Goal: Task Accomplishment & Management: Complete application form

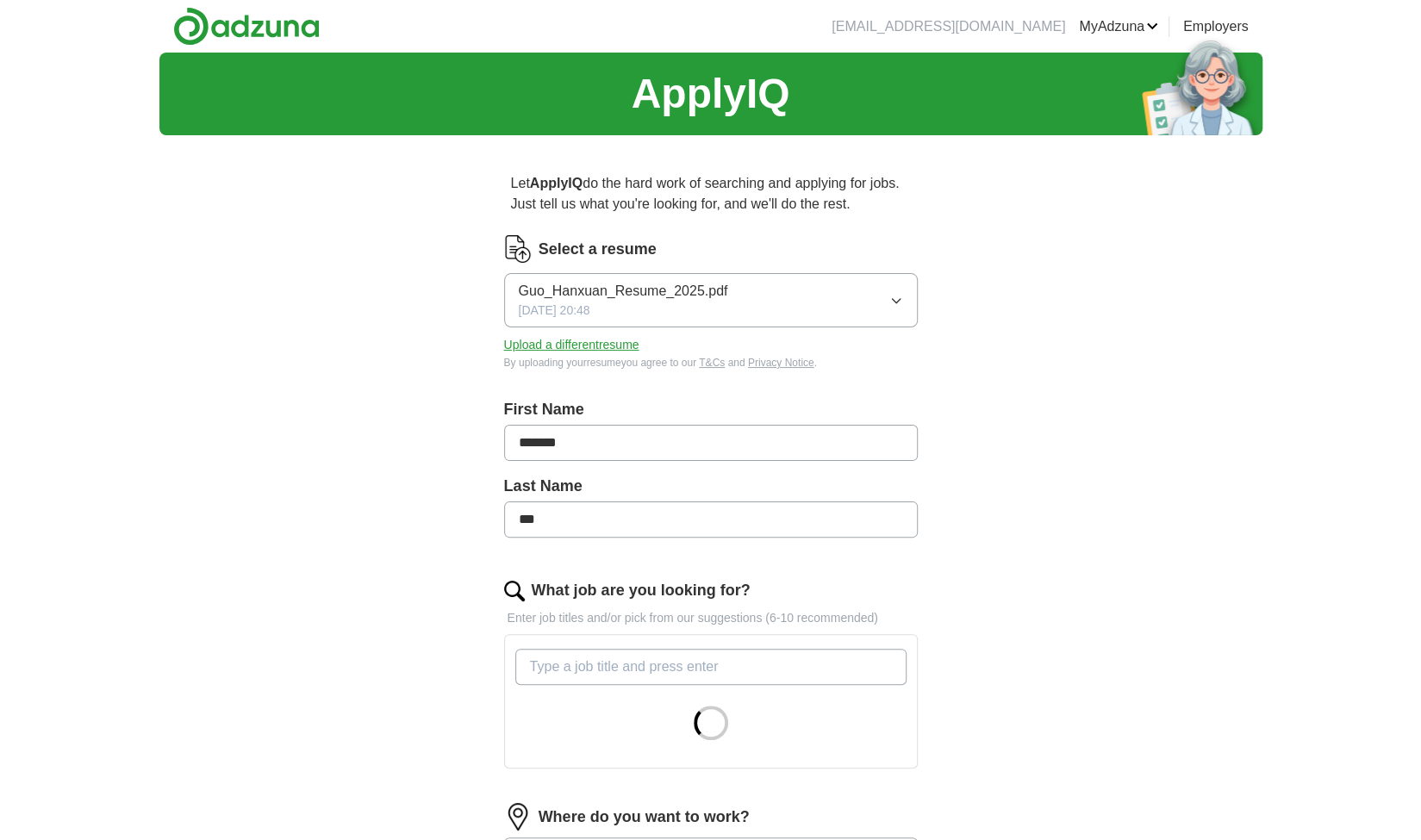
click at [865, 290] on button "Guo_Hanxuan_Resume_2025.pdf [DATE] 20:48" at bounding box center [710, 300] width 413 height 54
click at [772, 295] on button "Guo_Hanxuan_Resume_2025.pdf [DATE] 20:48" at bounding box center [710, 300] width 413 height 54
click at [599, 343] on button "Upload a different resume" at bounding box center [571, 345] width 135 height 18
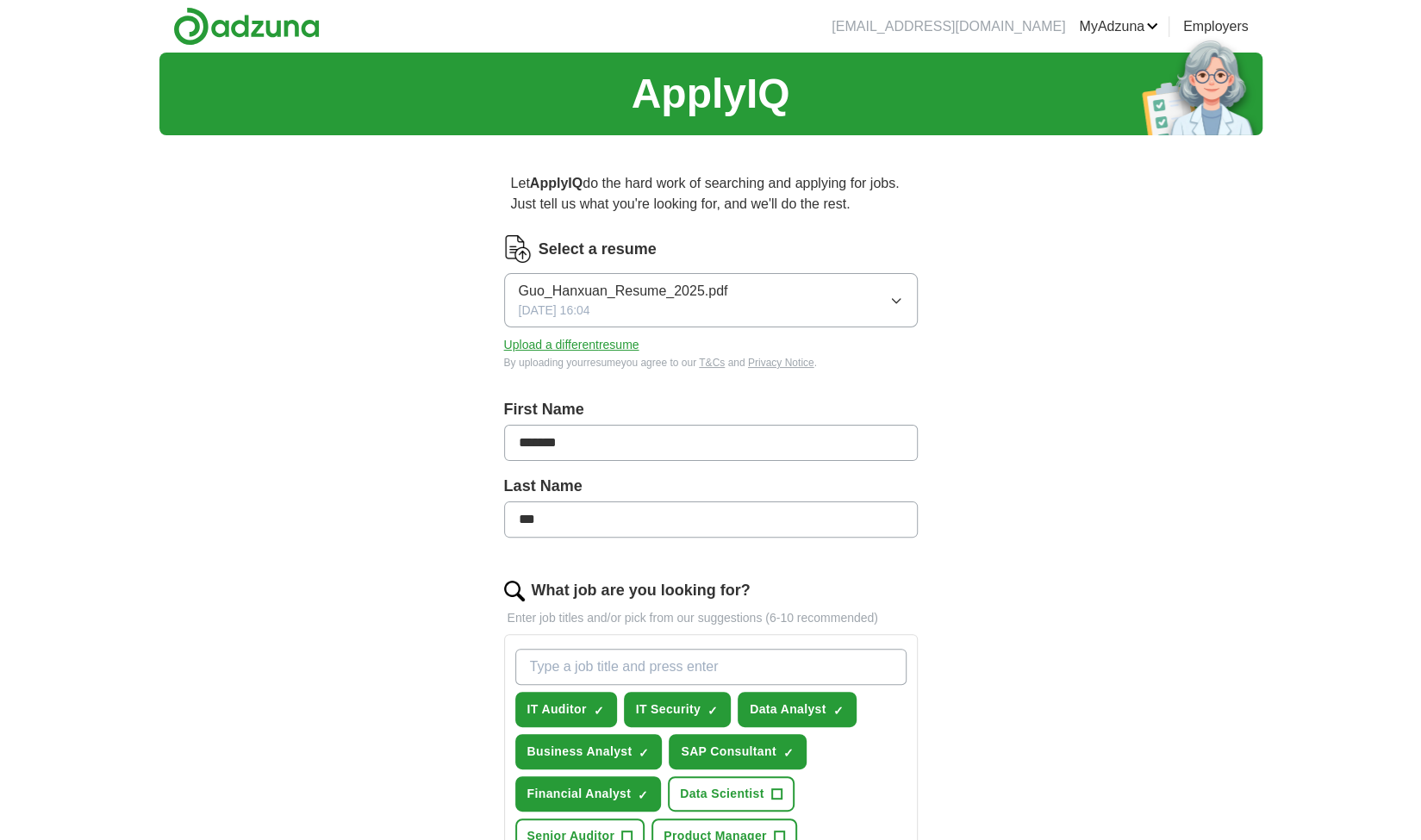
click at [266, 392] on div "ApplyIQ Let ApplyIQ do the hard work of searching and applying for jobs. Just t…" at bounding box center [710, 719] width 1103 height 1332
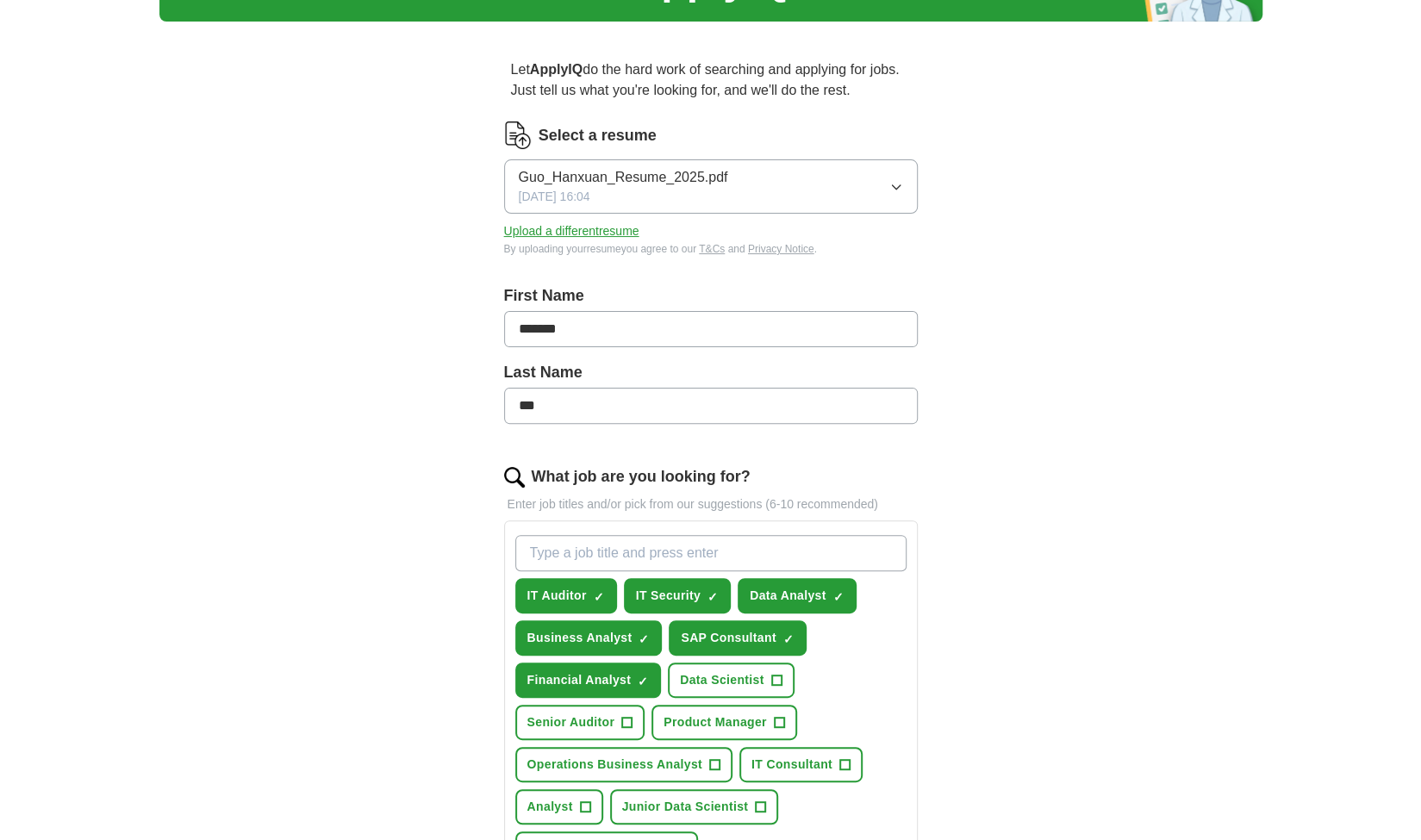
scroll to position [258, 0]
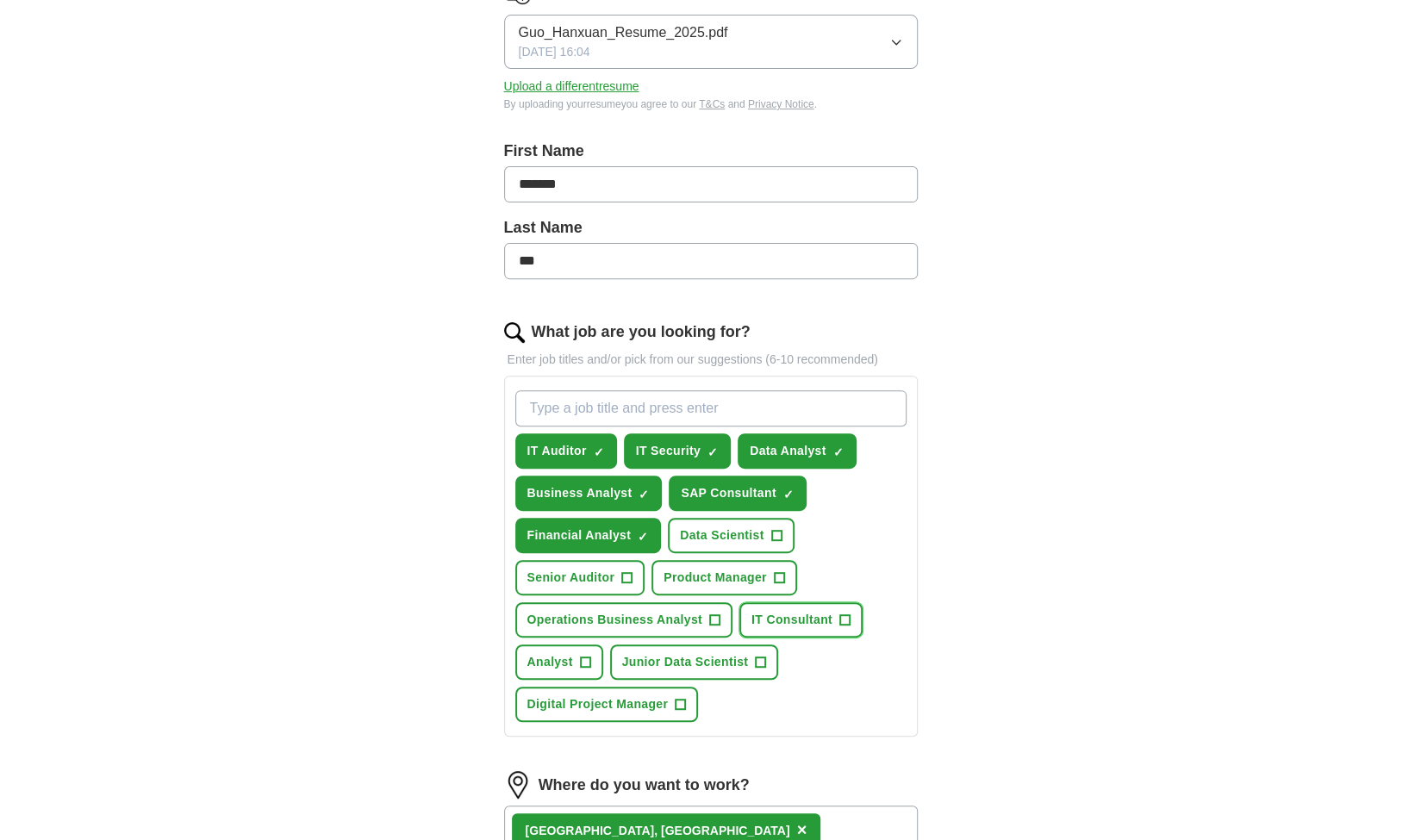
click at [845, 621] on span "+" at bounding box center [844, 620] width 10 height 14
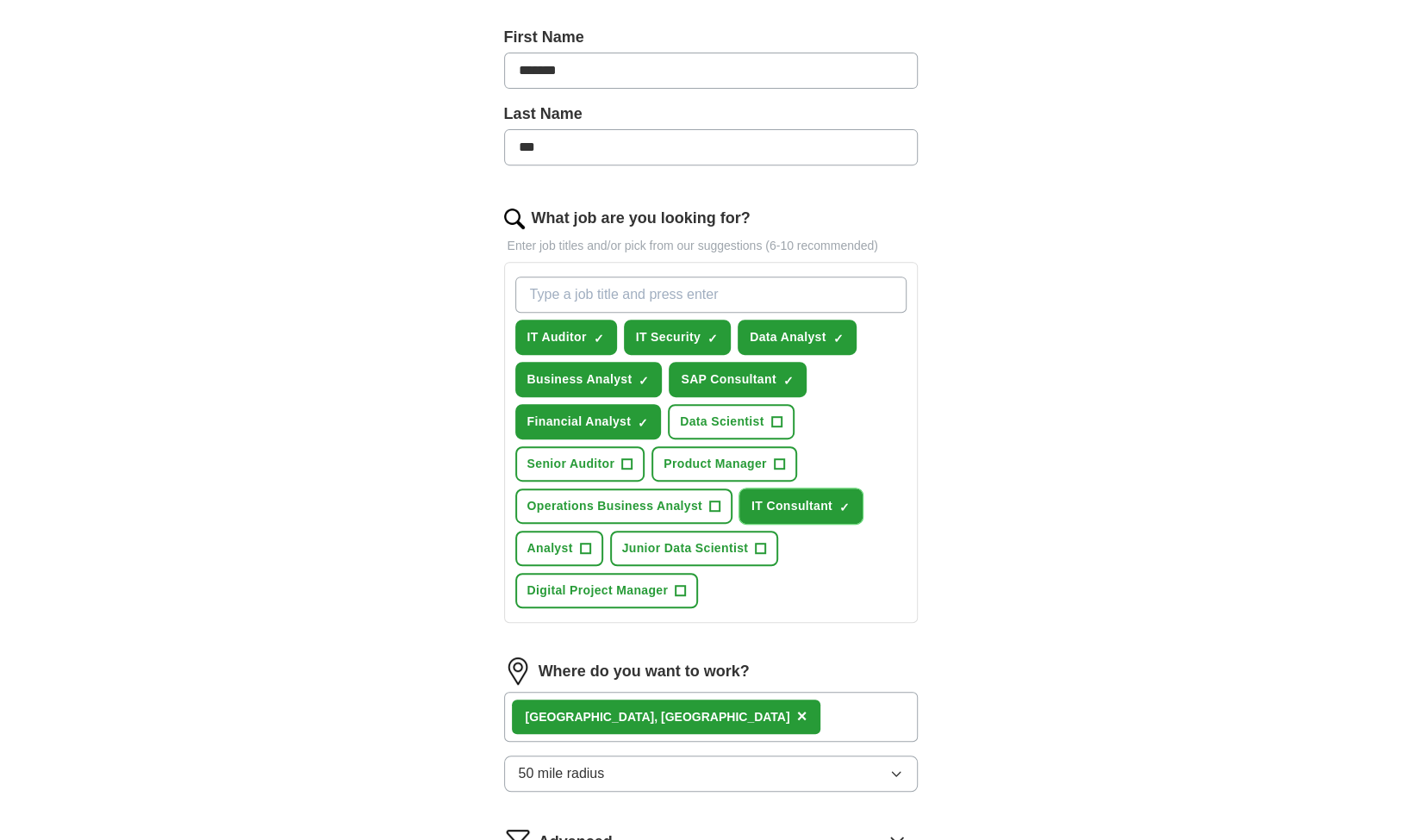
scroll to position [517, 0]
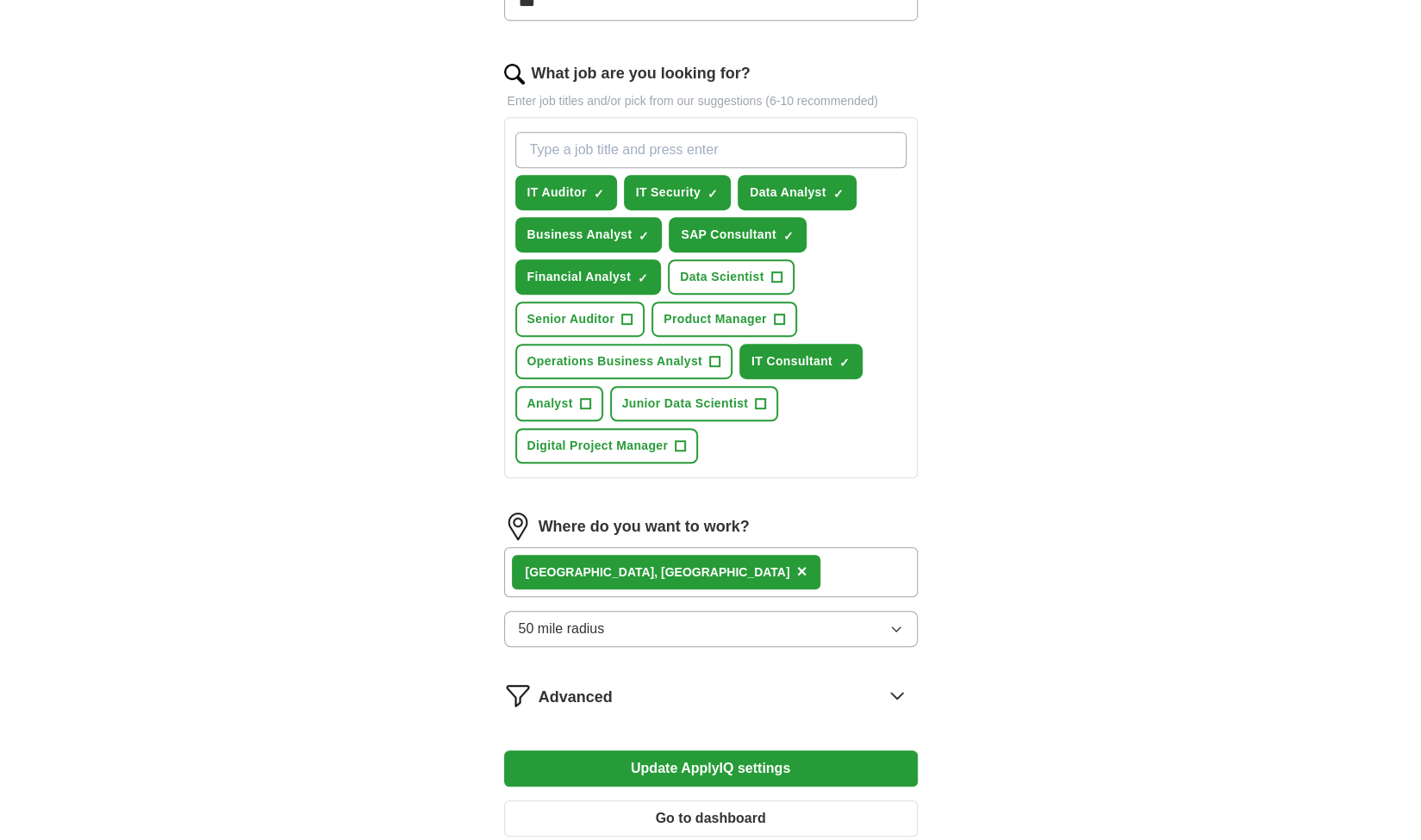
click at [847, 584] on div "[GEOGRAPHIC_DATA], [GEOGRAPHIC_DATA] ×" at bounding box center [710, 572] width 413 height 50
click at [834, 586] on div "[GEOGRAPHIC_DATA], [GEOGRAPHIC_DATA] ×" at bounding box center [710, 572] width 413 height 50
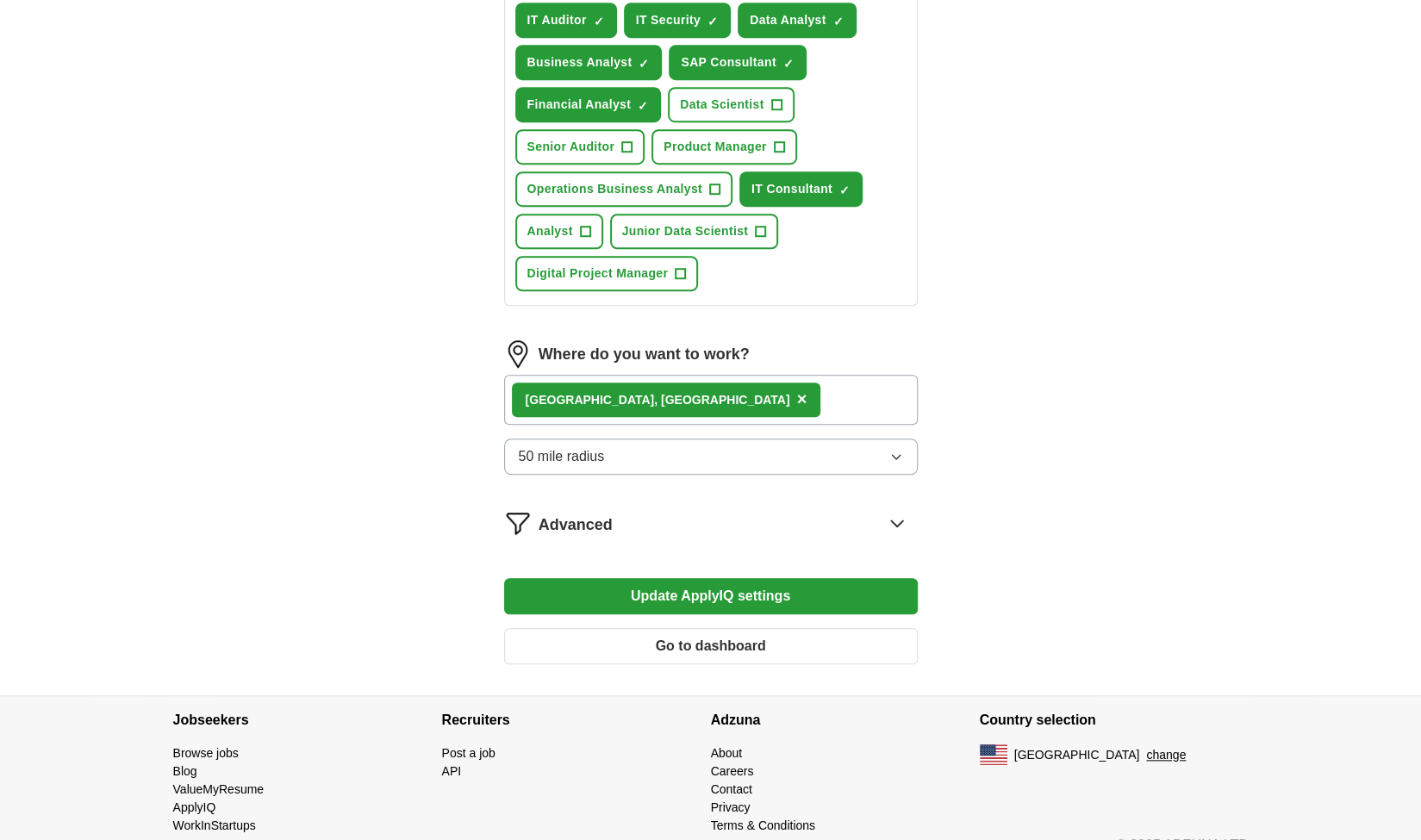
click at [808, 593] on button "Update ApplyIQ settings" at bounding box center [710, 596] width 413 height 36
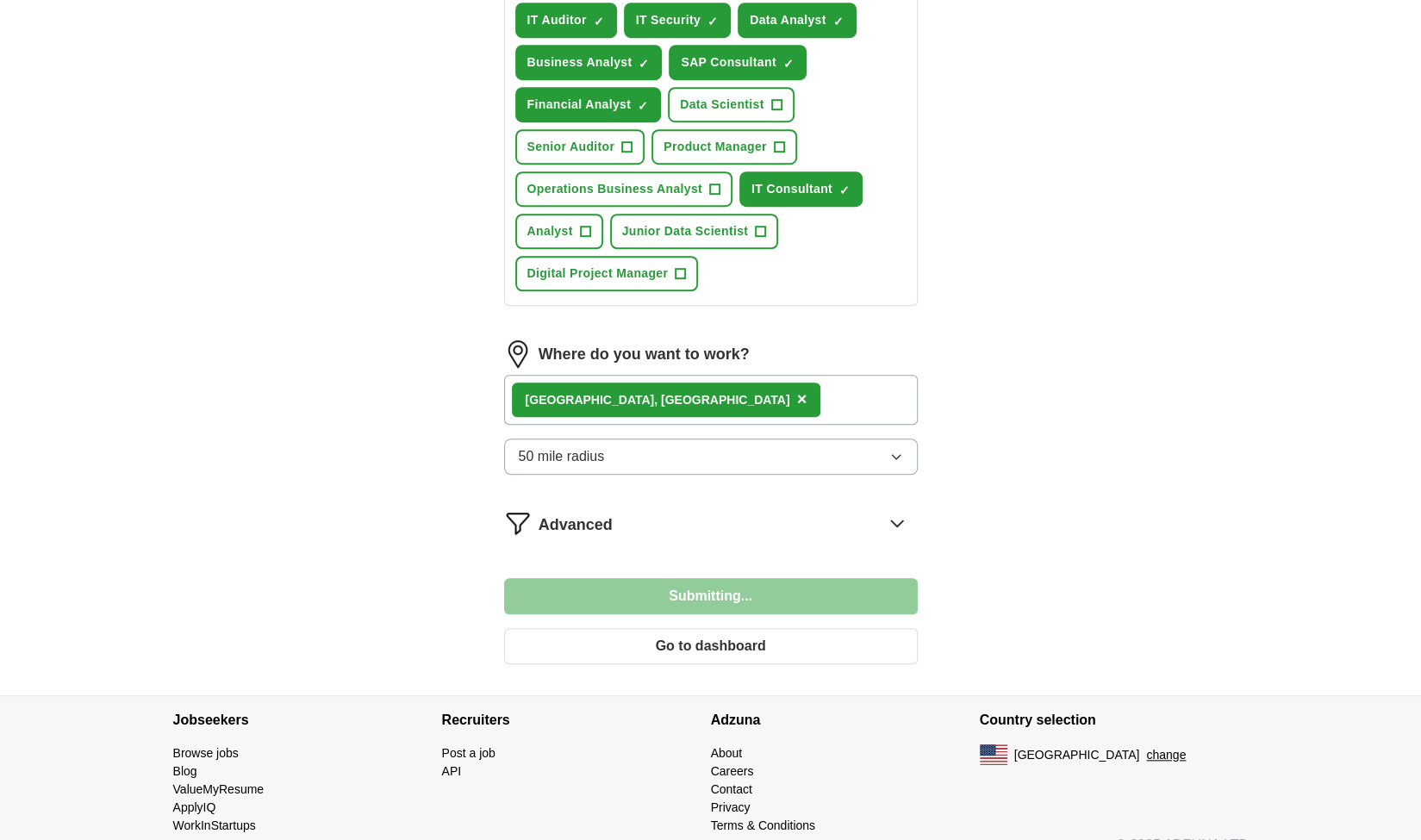
scroll to position [712, 0]
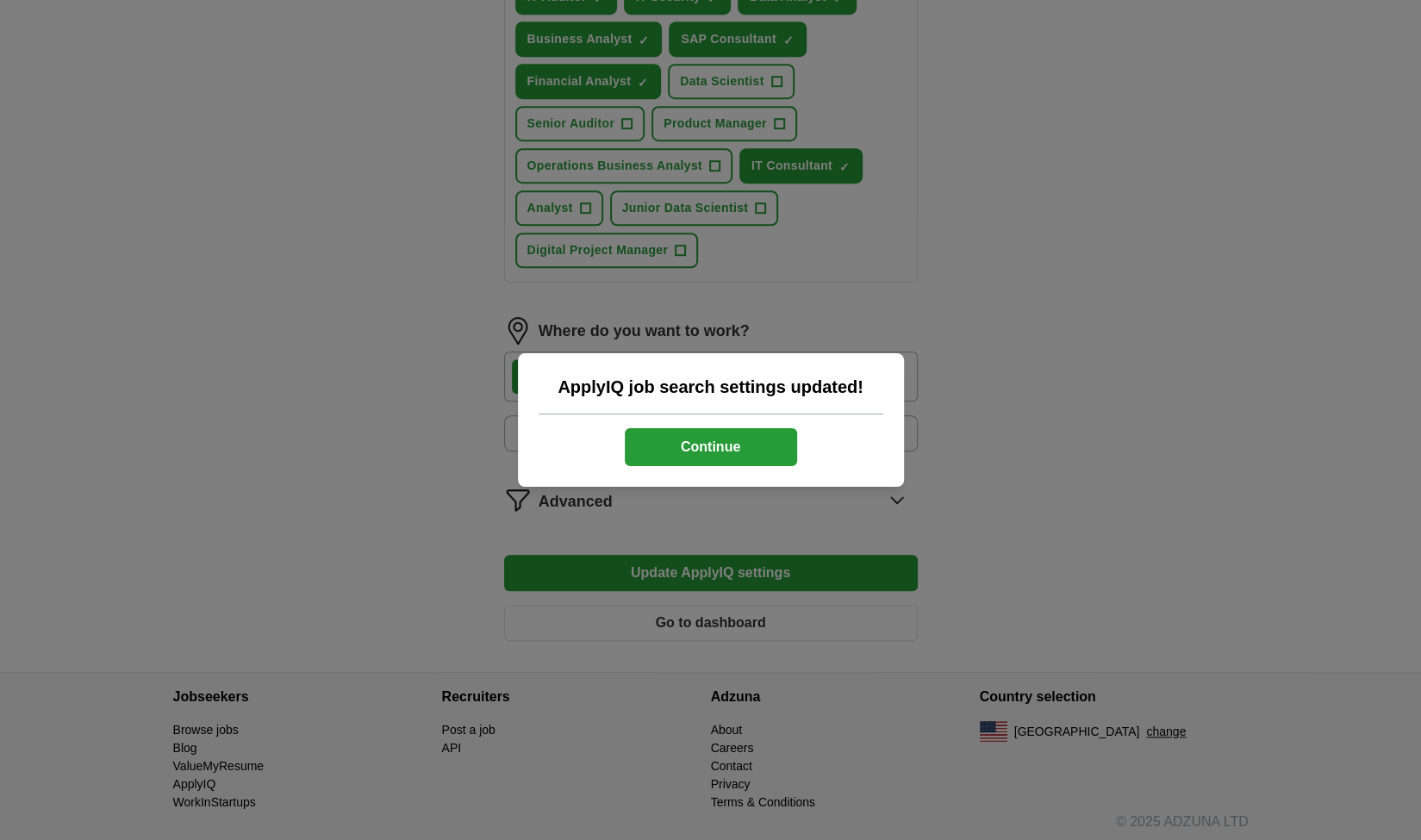
click at [762, 449] on button "Continue" at bounding box center [710, 447] width 172 height 38
